Goal: Information Seeking & Learning: Learn about a topic

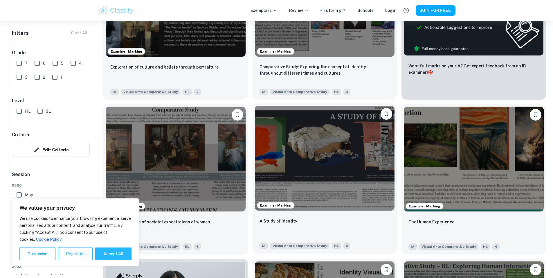
scroll to position [261, 0]
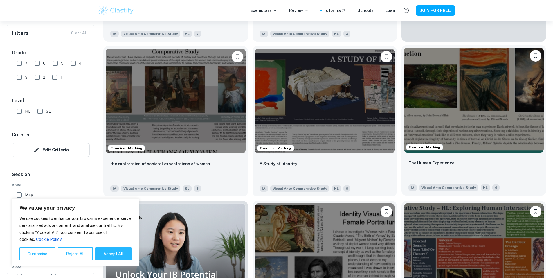
click at [404, 60] on img at bounding box center [474, 100] width 140 height 105
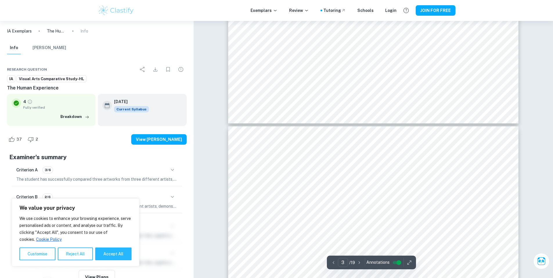
scroll to position [238, 0]
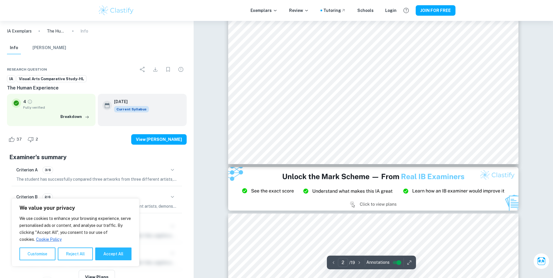
type input "1"
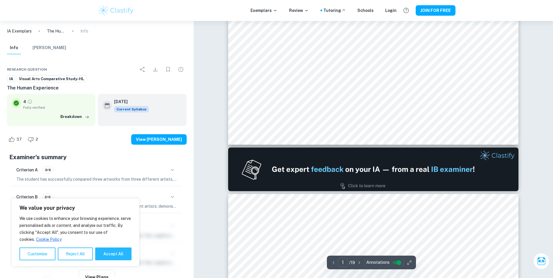
scroll to position [58, 0]
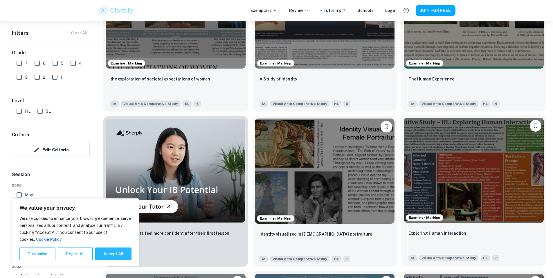
scroll to position [349, 0]
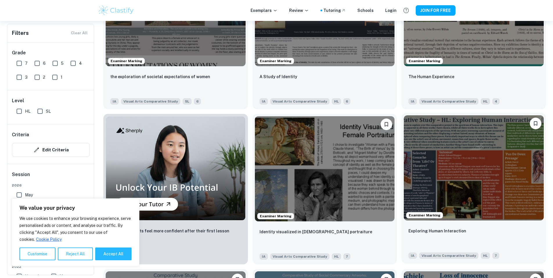
click at [404, 115] on img at bounding box center [474, 167] width 140 height 105
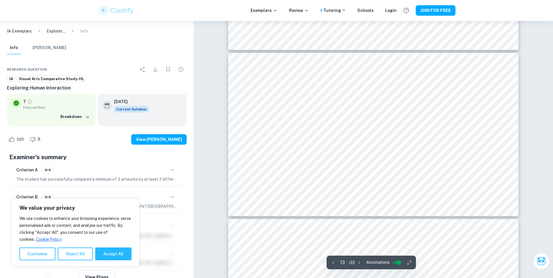
type input "14"
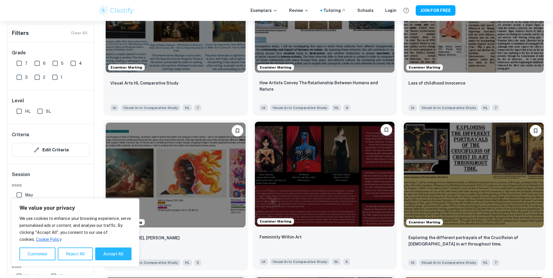
scroll to position [639, 0]
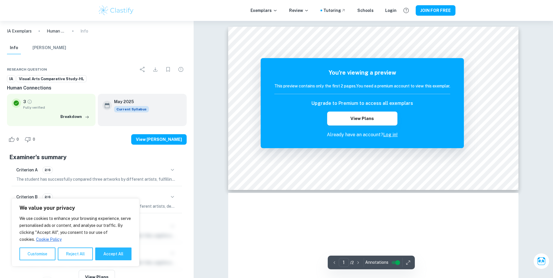
scroll to position [118, 0]
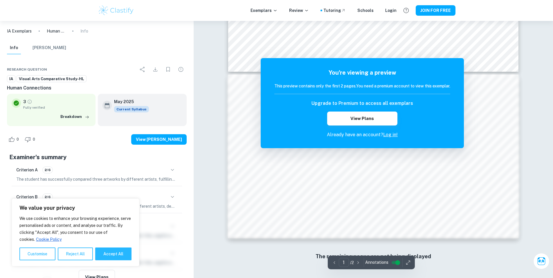
click at [204, 150] on div "Correct Criterion A If the student did not compare a minimum of 3 artworks by a…" at bounding box center [374, 90] width 360 height 375
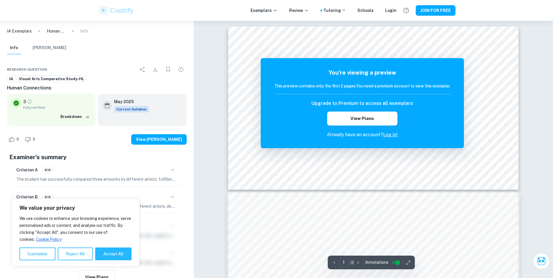
scroll to position [0, 0]
click at [393, 135] on link "Log in!" at bounding box center [390, 135] width 15 height 6
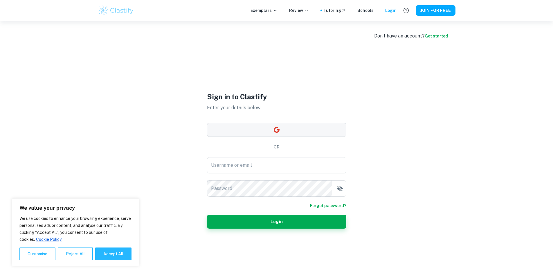
click at [277, 127] on icon "button" at bounding box center [277, 130] width 6 height 6
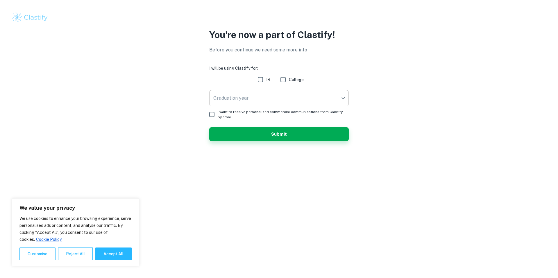
click at [269, 96] on body "We value your privacy We use cookies to enhance your browsing experience, serve…" at bounding box center [279, 139] width 558 height 278
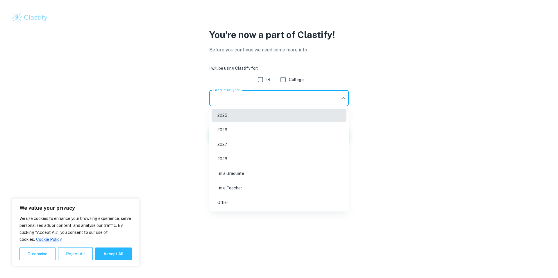
click at [231, 127] on li "2026" at bounding box center [278, 129] width 135 height 13
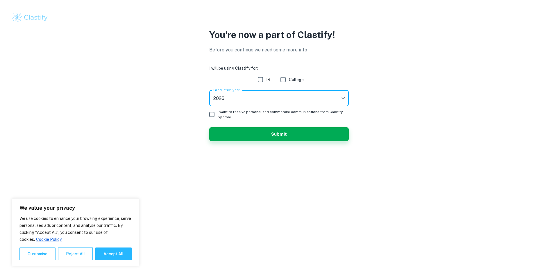
click at [263, 80] on input "IB" at bounding box center [260, 80] width 12 height 12
checkbox input "true"
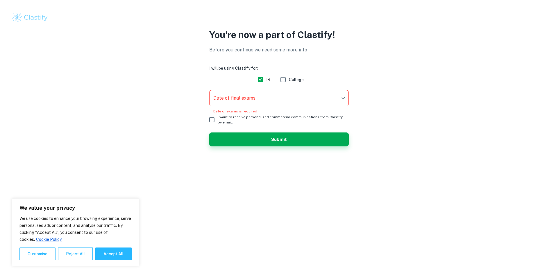
click at [285, 93] on body "We value your privacy We use cookies to enhance your browsing experience, serve…" at bounding box center [279, 139] width 558 height 278
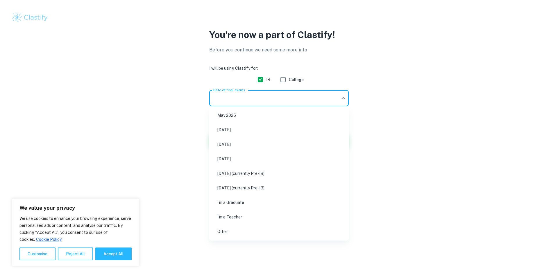
click at [235, 145] on li "[DATE]" at bounding box center [278, 144] width 135 height 13
type input "M26"
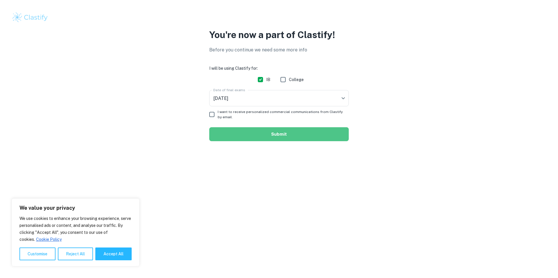
click at [261, 135] on button "Submit" at bounding box center [278, 134] width 139 height 14
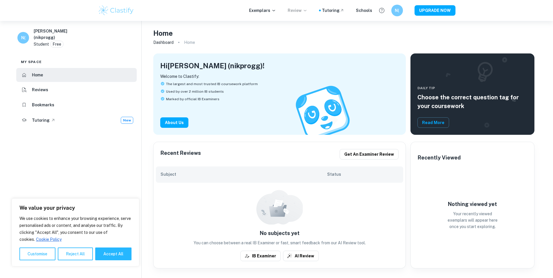
click at [298, 12] on p "Review" at bounding box center [298, 10] width 20 height 6
click at [334, 21] on div at bounding box center [276, 139] width 553 height 278
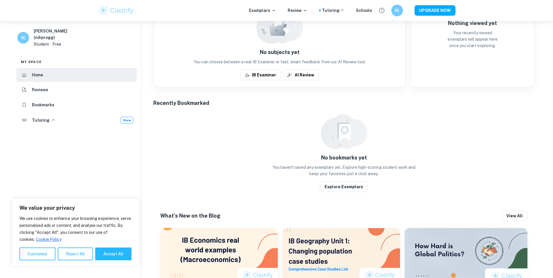
scroll to position [246, 0]
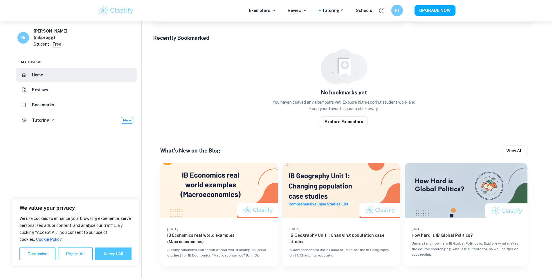
click at [112, 256] on button "Accept All" at bounding box center [113, 253] width 36 height 13
checkbox input "true"
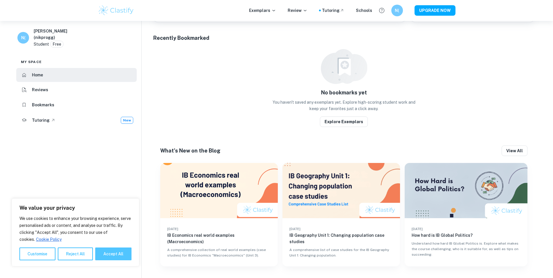
checkbox input "true"
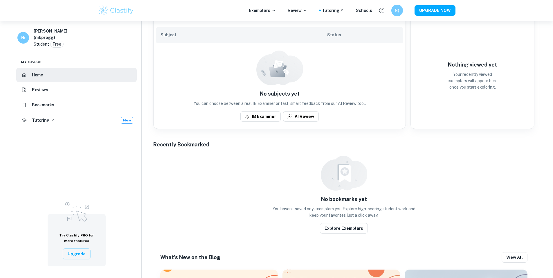
scroll to position [0, 0]
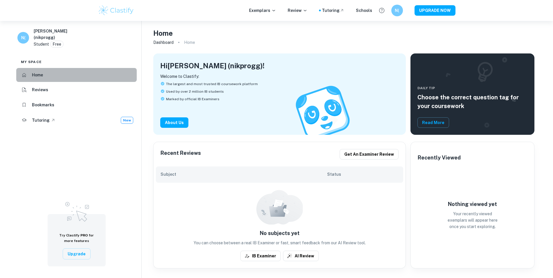
click at [38, 72] on h6 "Home" at bounding box center [37, 75] width 11 height 6
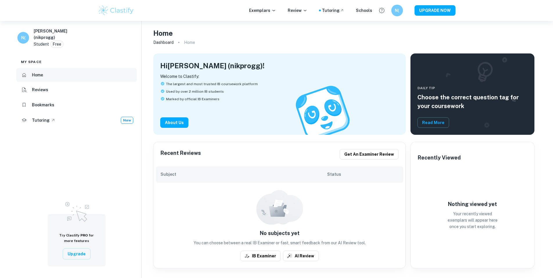
click at [32, 72] on h6 "Home" at bounding box center [37, 75] width 11 height 6
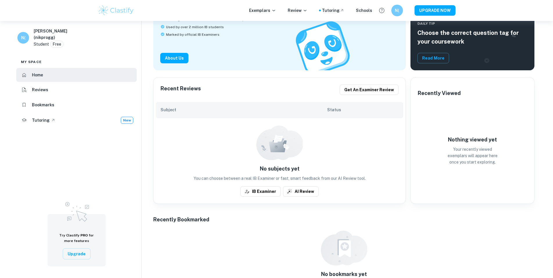
scroll to position [29, 0]
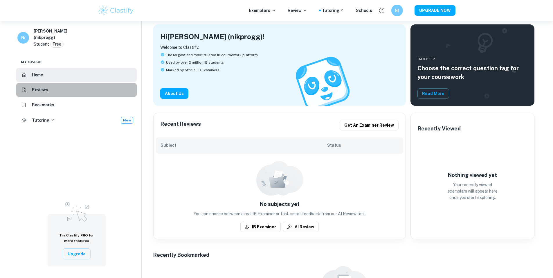
click at [47, 87] on h6 "Reviews" at bounding box center [40, 90] width 16 height 6
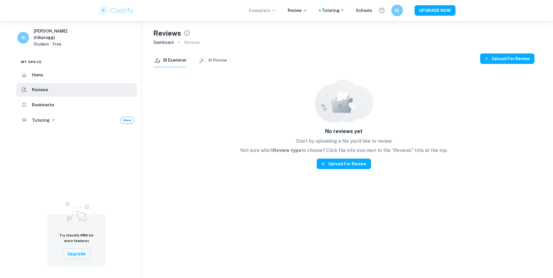
click at [263, 10] on p "Exemplars" at bounding box center [262, 10] width 27 height 6
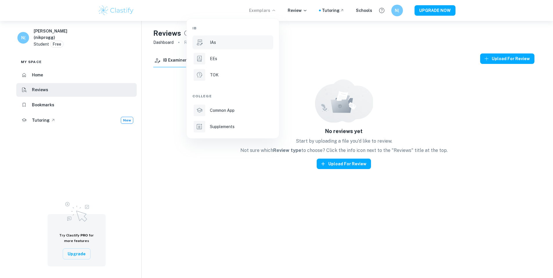
click at [216, 44] on div "IAs" at bounding box center [241, 42] width 62 height 6
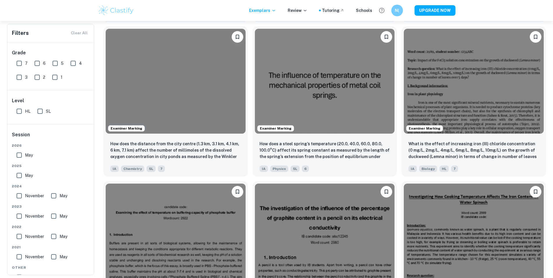
scroll to position [1510, 0]
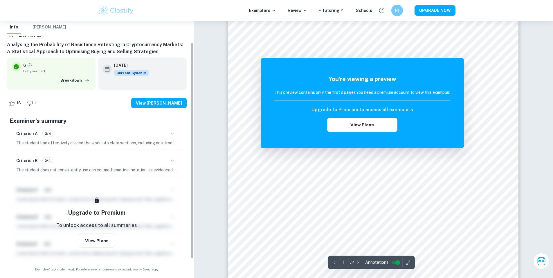
scroll to position [48, 0]
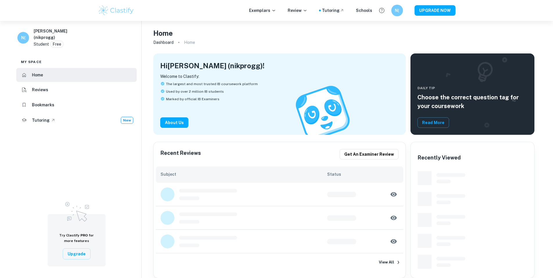
scroll to position [29, 0]
